Goal: Book appointment/travel/reservation

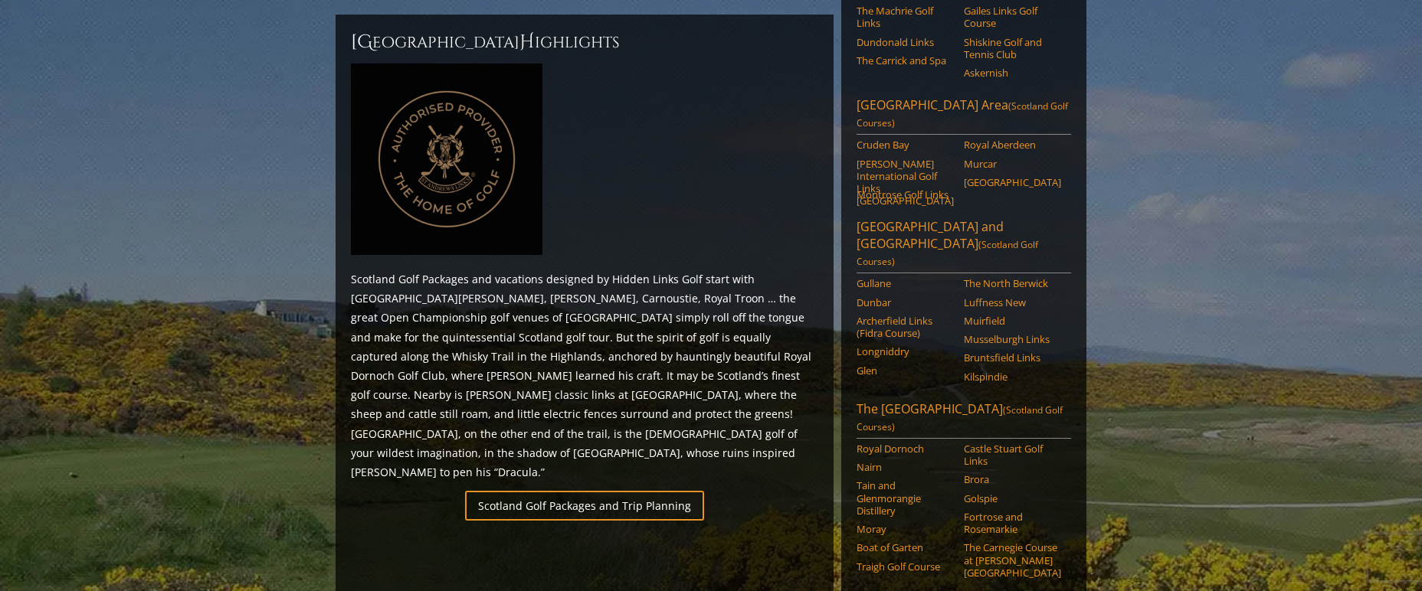
scroll to position [666, 0]
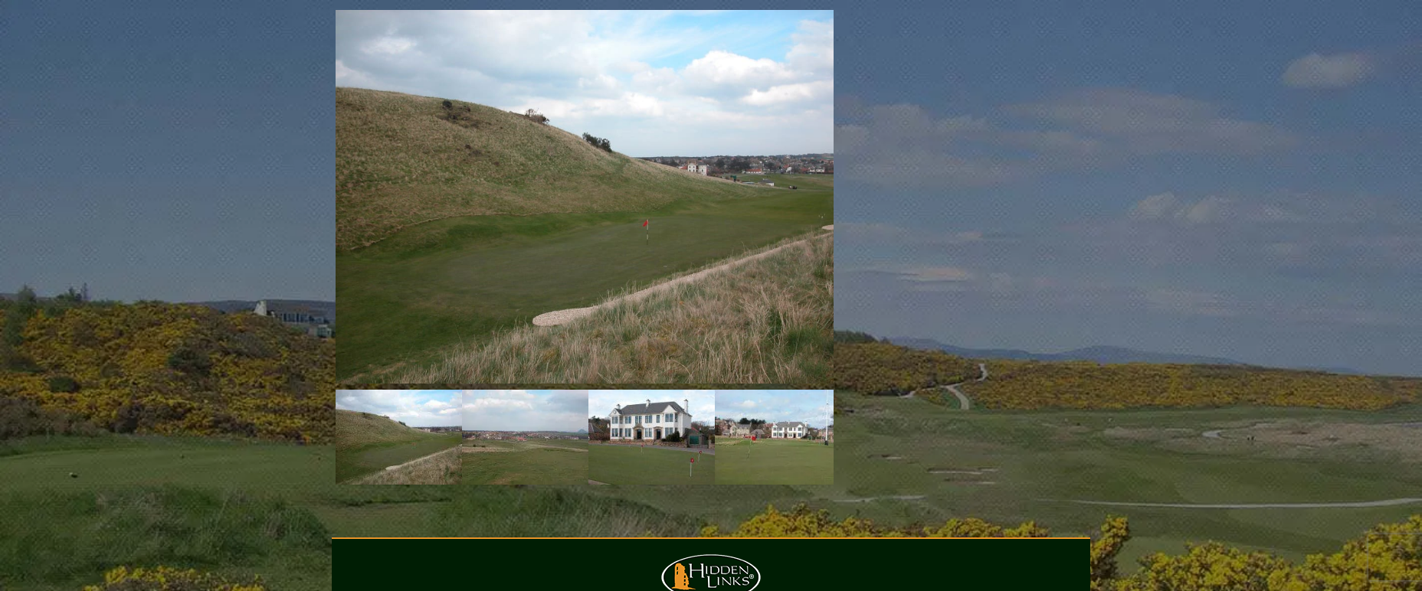
scroll to position [1033, 0]
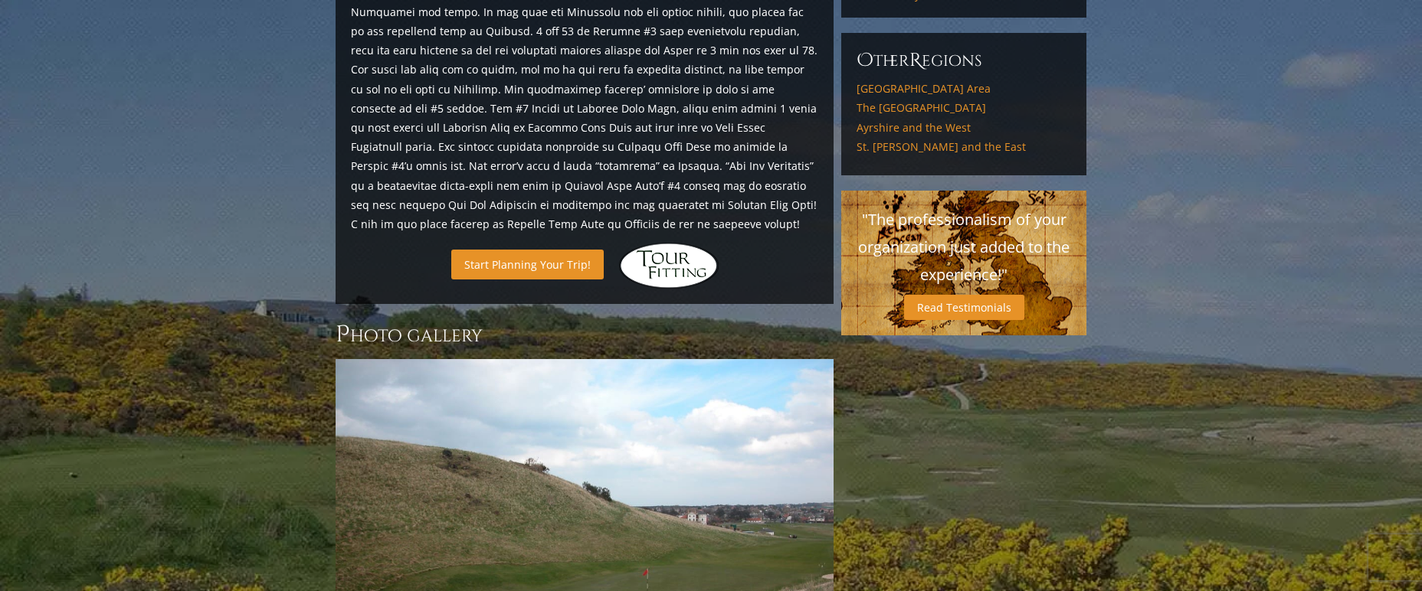
click at [561, 250] on link "Start Planning Your Trip!" at bounding box center [527, 265] width 152 height 30
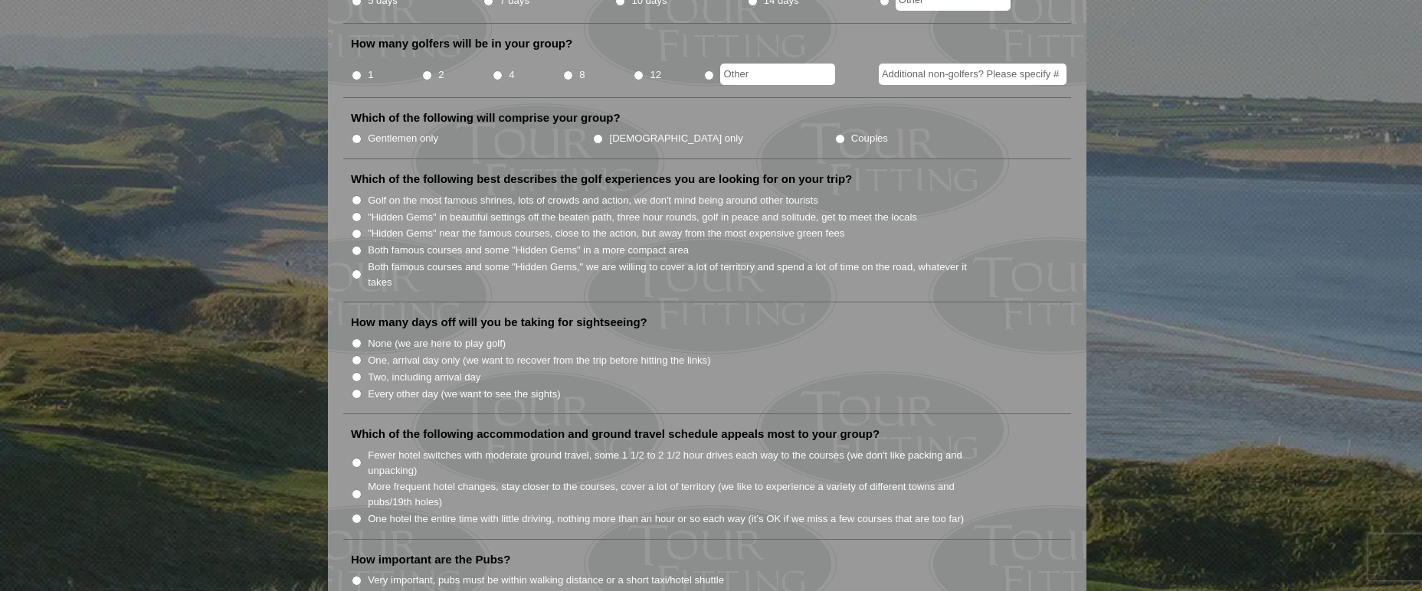
scroll to position [687, 0]
